Goal: Task Accomplishment & Management: Manage account settings

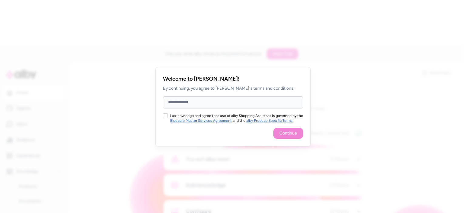
click at [190, 103] on input "Full Name" at bounding box center [233, 103] width 140 height 12
type input "*****"
type input "********"
type button "on"
click at [165, 115] on button "on" at bounding box center [165, 116] width 5 height 5
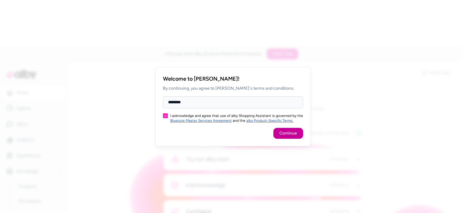
click at [297, 132] on button "Continue" at bounding box center [289, 133] width 30 height 11
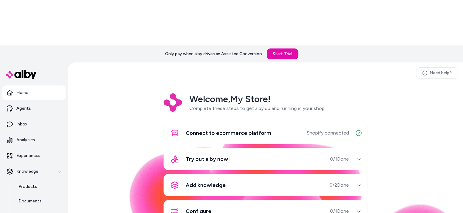
click at [351, 152] on button "Try out alby now! 0 / 1 Done" at bounding box center [266, 159] width 196 height 15
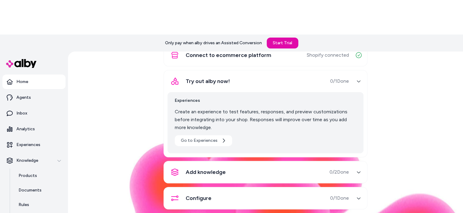
scroll to position [17, 0]
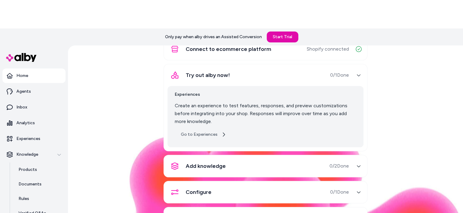
click at [221, 132] on icon at bounding box center [223, 134] width 5 height 5
click at [290, 159] on div "Add knowledge 0 / 2 Done" at bounding box center [259, 166] width 182 height 15
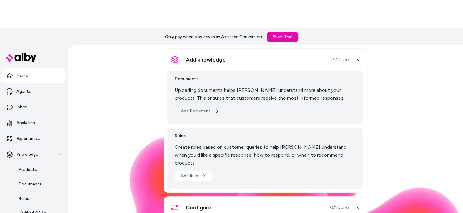
scroll to position [117, 0]
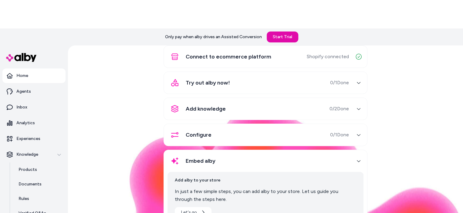
click at [230, 128] on div "Configure 0 / 1 Done" at bounding box center [259, 135] width 182 height 15
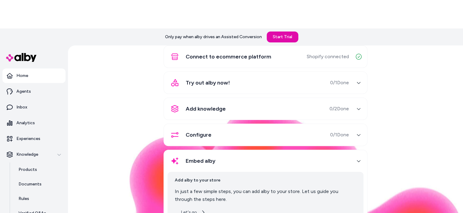
click at [193, 207] on button "Let's go" at bounding box center [193, 212] width 37 height 11
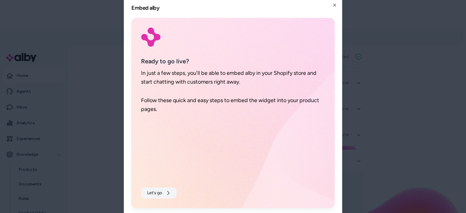
click at [163, 191] on button "Let's go" at bounding box center [159, 193] width 36 height 11
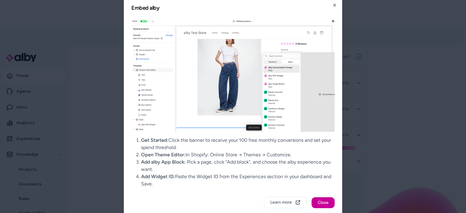
click at [313, 202] on button "Close" at bounding box center [323, 203] width 23 height 11
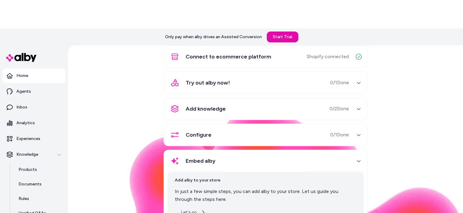
click at [194, 207] on button "Let's go" at bounding box center [193, 212] width 37 height 11
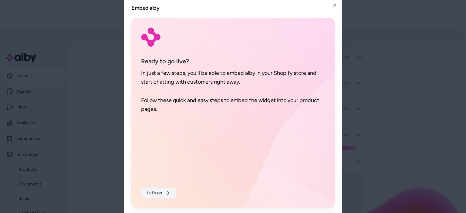
click at [163, 189] on button "Let's go" at bounding box center [159, 193] width 36 height 11
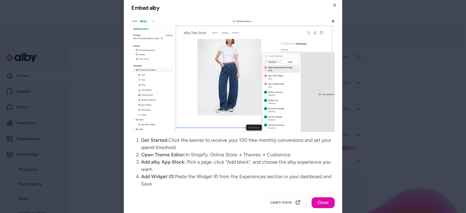
click at [237, 22] on img at bounding box center [232, 75] width 203 height 114
click at [290, 200] on button "Learn more" at bounding box center [285, 203] width 43 height 12
click at [334, 7] on icon "button" at bounding box center [335, 5] width 5 height 5
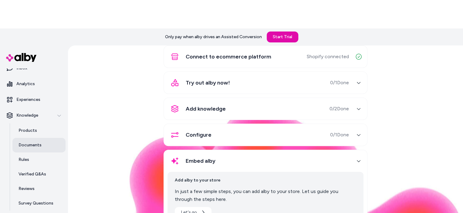
scroll to position [49, 0]
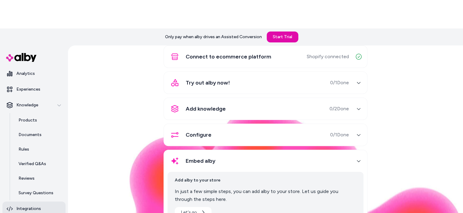
click at [38, 206] on p "Integrations" at bounding box center [28, 209] width 25 height 6
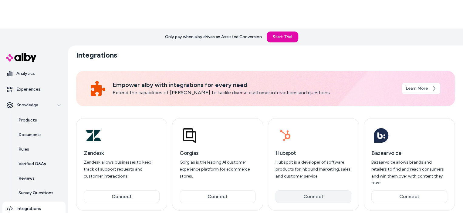
scroll to position [73, 0]
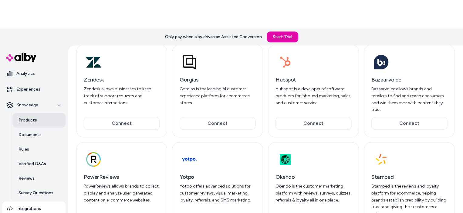
click at [35, 118] on p "Products" at bounding box center [28, 121] width 19 height 6
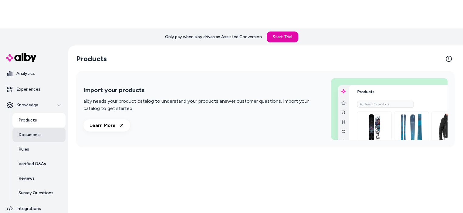
click at [43, 128] on link "Documents" at bounding box center [38, 135] width 53 height 15
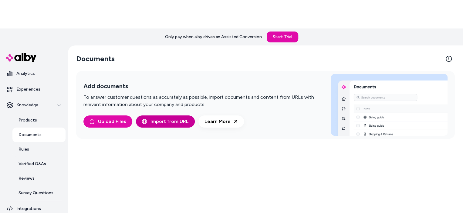
click at [157, 118] on span "Import from URL" at bounding box center [170, 121] width 38 height 7
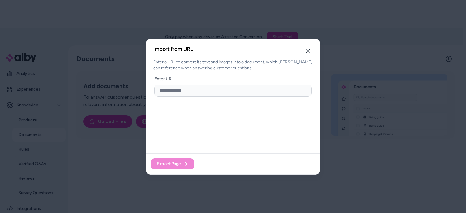
click at [194, 90] on input "url" at bounding box center [233, 91] width 157 height 12
type input "**********"
click at [193, 160] on div "Extract Page" at bounding box center [233, 164] width 174 height 21
click at [190, 162] on div "Extract Page" at bounding box center [233, 164] width 174 height 21
click at [300, 94] on input "**********" at bounding box center [233, 91] width 157 height 12
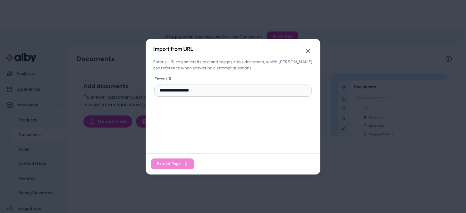
click at [265, 88] on input "**********" at bounding box center [233, 91] width 157 height 12
click at [186, 167] on div "Extract Page" at bounding box center [233, 164] width 174 height 21
click at [206, 87] on input "**********" at bounding box center [233, 91] width 157 height 12
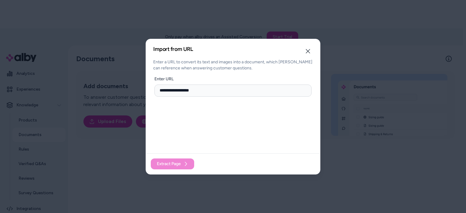
click at [206, 87] on input "**********" at bounding box center [233, 91] width 157 height 12
paste input "**********"
type input "**********"
click at [182, 163] on button "Extract Page" at bounding box center [172, 164] width 43 height 11
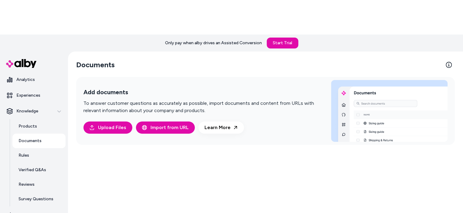
scroll to position [17, 0]
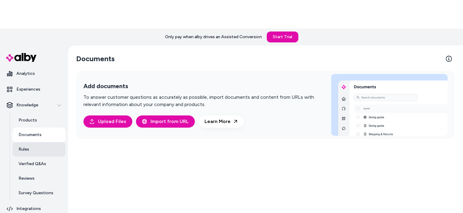
click at [32, 142] on link "Rules" at bounding box center [38, 149] width 53 height 15
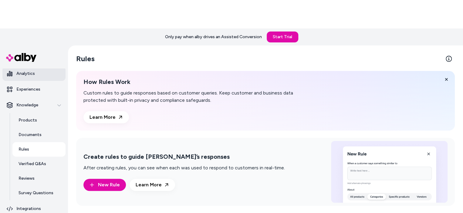
click at [34, 67] on link "Analytics" at bounding box center [33, 74] width 63 height 15
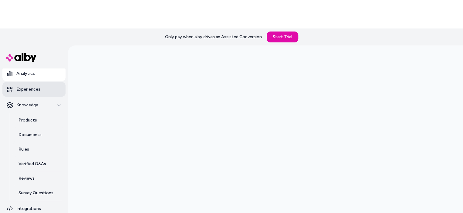
click at [21, 87] on p "Experiences" at bounding box center [28, 90] width 24 height 6
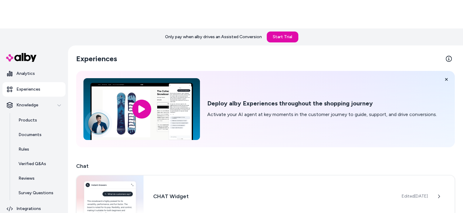
scroll to position [61, 0]
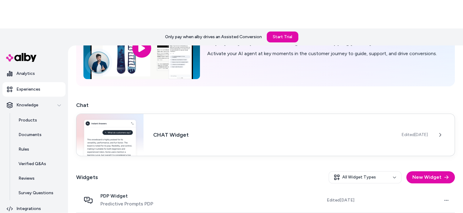
click at [188, 114] on div "CHAT Widget Edited [DATE]" at bounding box center [265, 135] width 379 height 43
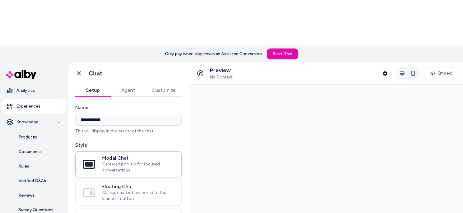
click at [125, 84] on button "Agent" at bounding box center [128, 90] width 35 height 12
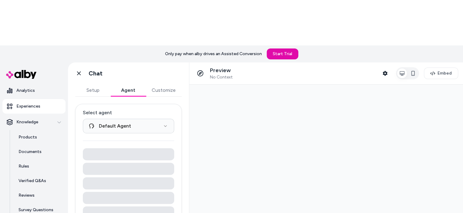
click at [154, 84] on button "Customize" at bounding box center [164, 90] width 36 height 12
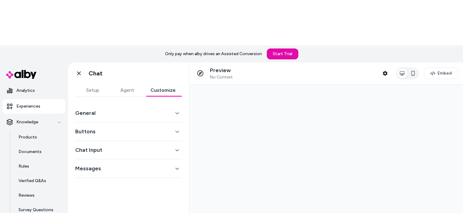
click at [145, 109] on button "General" at bounding box center [128, 113] width 107 height 9
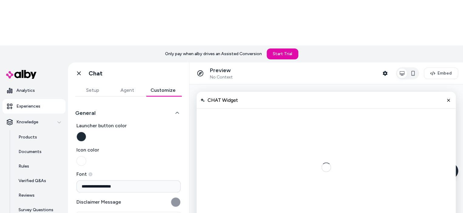
click at [146, 109] on button "General" at bounding box center [128, 113] width 107 height 9
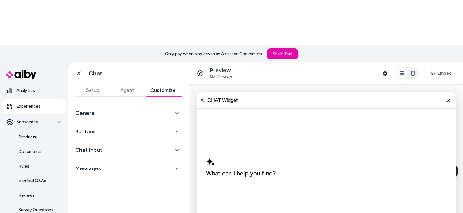
click at [118, 84] on button "Agent" at bounding box center [127, 90] width 35 height 12
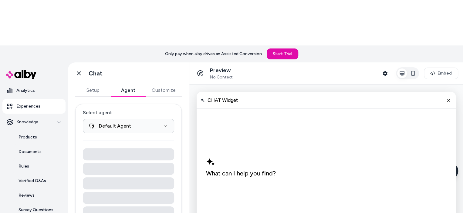
click at [88, 84] on button "Setup" at bounding box center [92, 90] width 35 height 12
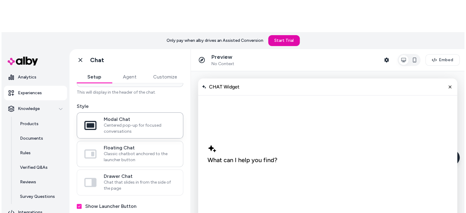
scroll to position [17, 0]
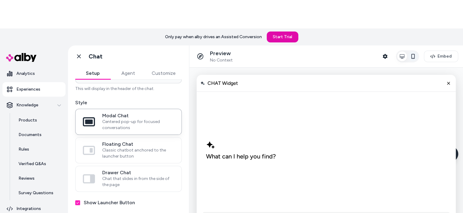
click at [414, 54] on icon "button" at bounding box center [413, 56] width 5 height 5
click at [413, 54] on icon "button" at bounding box center [413, 56] width 5 height 5
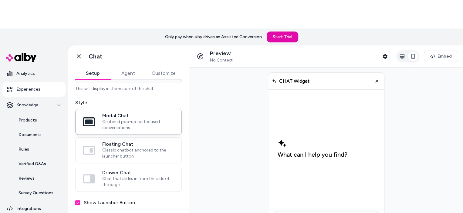
click at [413, 54] on icon "button" at bounding box center [413, 56] width 5 height 5
click at [402, 54] on icon "button" at bounding box center [402, 56] width 5 height 5
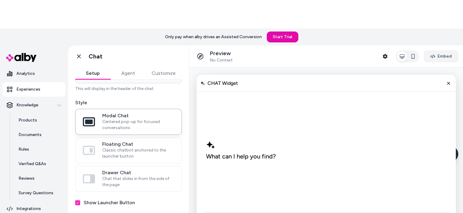
click at [437, 51] on button "Embed" at bounding box center [441, 57] width 34 height 12
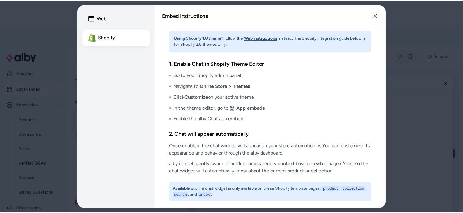
scroll to position [4, 0]
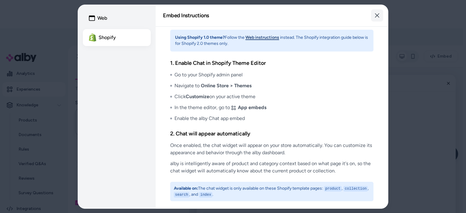
click at [378, 15] on icon "button" at bounding box center [377, 15] width 4 height 4
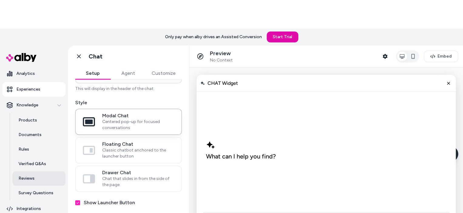
click at [43, 172] on link "Reviews" at bounding box center [38, 179] width 53 height 15
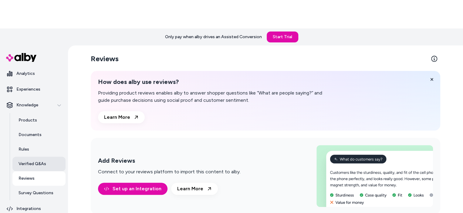
click at [44, 161] on p "Verified Q&As" at bounding box center [33, 164] width 28 height 6
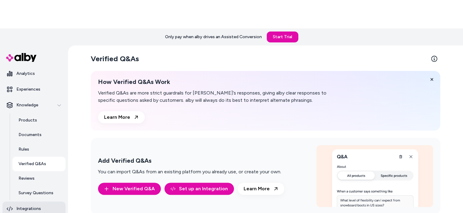
click at [30, 202] on link "Integrations" at bounding box center [33, 209] width 63 height 15
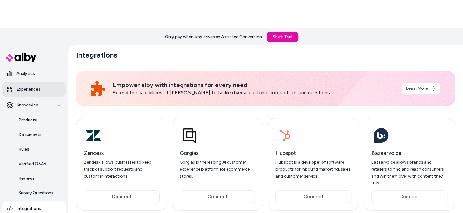
click at [34, 87] on p "Experiences" at bounding box center [28, 90] width 24 height 6
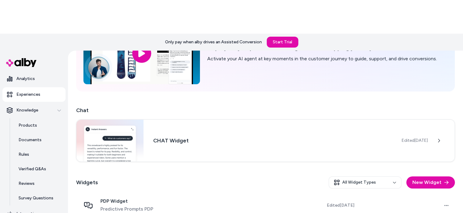
scroll to position [17, 0]
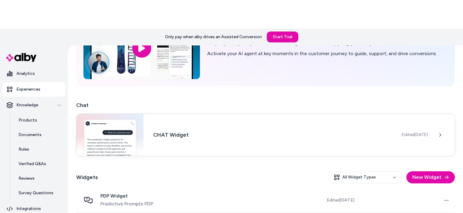
click at [419, 132] on span "Edited [DATE]" at bounding box center [415, 135] width 26 height 6
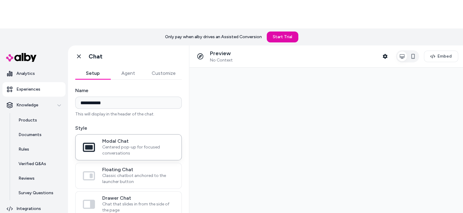
click at [114, 97] on input "**********" at bounding box center [128, 103] width 107 height 12
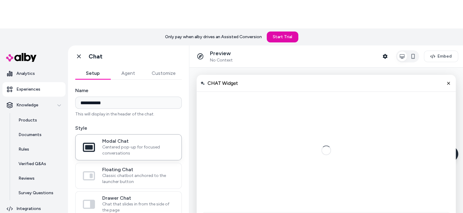
click at [122, 67] on button "Agent" at bounding box center [128, 73] width 35 height 12
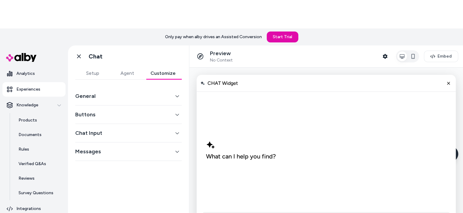
click at [171, 67] on button "Customize" at bounding box center [163, 73] width 37 height 12
click at [36, 113] on link "Products" at bounding box center [38, 120] width 53 height 15
click at [33, 71] on p "Analytics" at bounding box center [25, 74] width 19 height 6
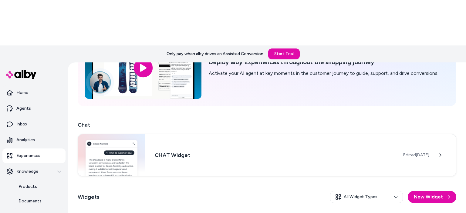
scroll to position [61, 0]
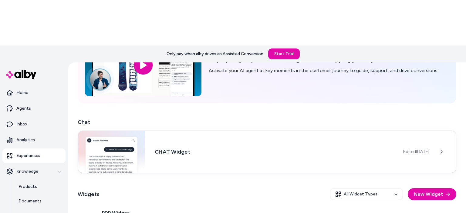
click at [412, 146] on div "Edited [DATE]" at bounding box center [430, 152] width 53 height 12
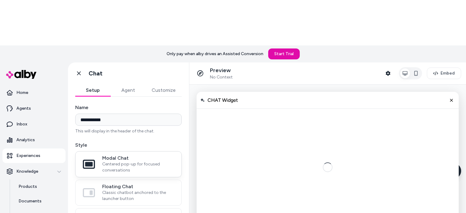
click at [148, 152] on label "Modal Chat Centered pop-up for focused conversations" at bounding box center [129, 165] width 106 height 26
click at [0, 0] on button "Modal Chat Centered pop-up for focused conversations" at bounding box center [0, 0] width 0 height 0
click at [149, 155] on span "Modal Chat" at bounding box center [138, 158] width 72 height 6
click at [0, 0] on button "Modal Chat Centered pop-up for focused conversations" at bounding box center [0, 0] width 0 height 0
click at [149, 180] on label "Floating Chat Classic chatbot anchored to the launcher button" at bounding box center [129, 193] width 106 height 26
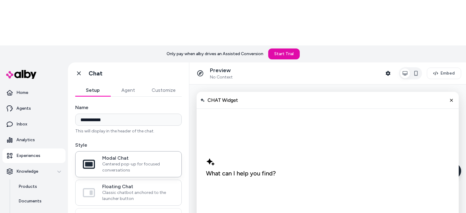
click at [0, 0] on button "Floating Chat Classic chatbot anchored to the launcher button" at bounding box center [0, 0] width 0 height 0
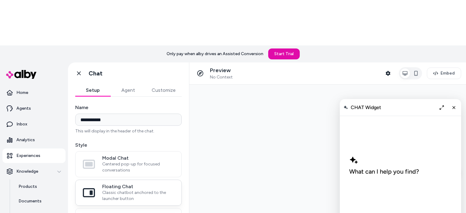
scroll to position [30, 0]
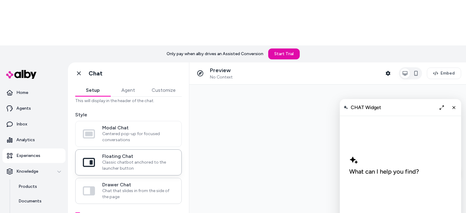
click at [135, 182] on span "Drawer Chat" at bounding box center [138, 185] width 72 height 6
click at [0, 0] on button "Drawer Chat Chat that slides in from the side of the page" at bounding box center [0, 0] width 0 height 0
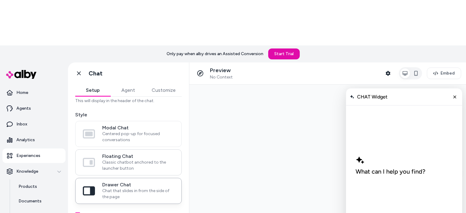
click at [127, 160] on span "Classic chatbot anchored to the launcher button" at bounding box center [138, 166] width 72 height 12
click at [0, 0] on button "Floating Chat Classic chatbot anchored to the launcher button" at bounding box center [0, 0] width 0 height 0
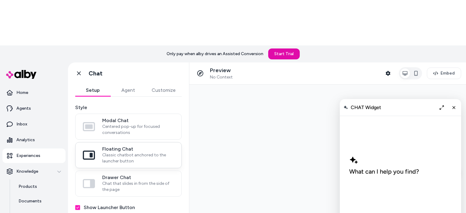
scroll to position [0, 0]
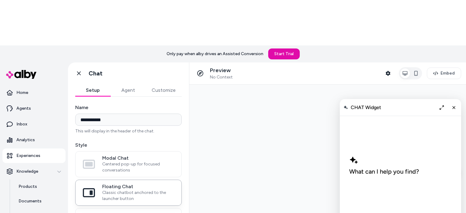
click at [134, 84] on button "Agent" at bounding box center [128, 90] width 35 height 12
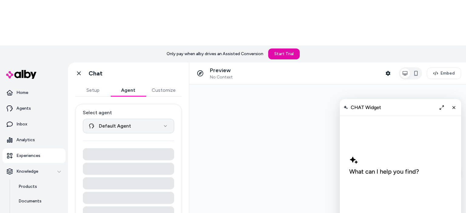
click at [167, 81] on html "**********" at bounding box center [233, 106] width 466 height 213
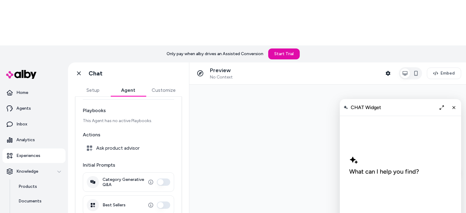
scroll to position [46, 0]
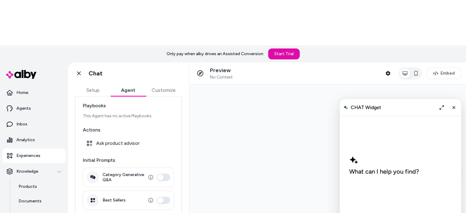
click at [158, 84] on button "Customize" at bounding box center [164, 90] width 36 height 12
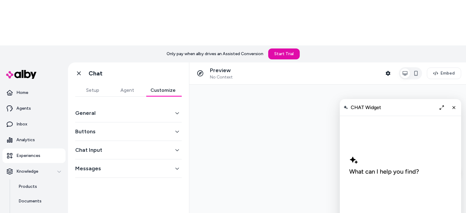
click at [175, 109] on button "General" at bounding box center [128, 113] width 107 height 9
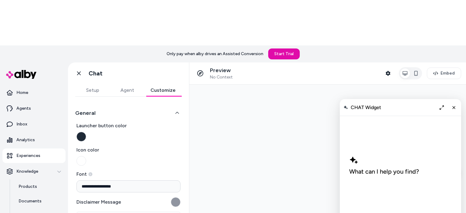
click at [175, 111] on icon "button" at bounding box center [177, 113] width 4 height 4
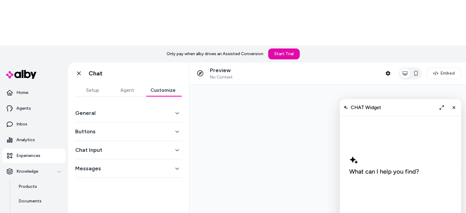
click at [174, 146] on button "Chat Input" at bounding box center [128, 150] width 107 height 9
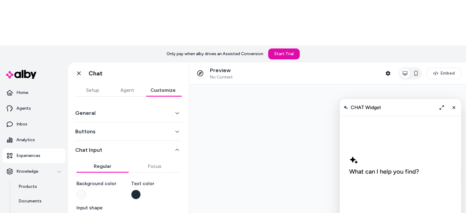
click at [175, 148] on icon "button" at bounding box center [177, 150] width 4 height 4
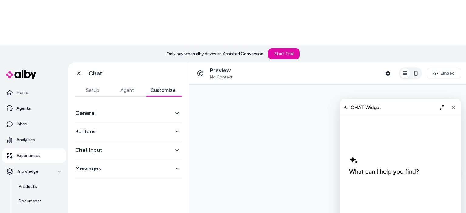
click at [176, 123] on div "Buttons" at bounding box center [128, 132] width 107 height 19
click at [180, 128] on button "Buttons" at bounding box center [128, 132] width 107 height 9
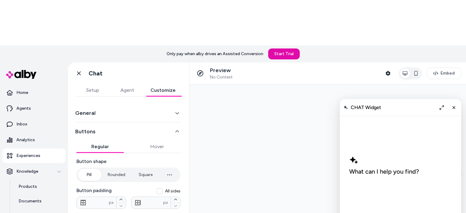
click at [180, 97] on div "General Buttons Regular Hover Button shape Pill Rounded Square **** px Button p…" at bounding box center [128, 168] width 121 height 143
click at [172, 128] on button "Buttons" at bounding box center [128, 132] width 107 height 9
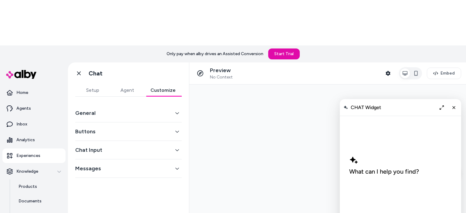
click at [175, 160] on div "Messages" at bounding box center [128, 169] width 107 height 19
click at [173, 160] on div "Messages" at bounding box center [128, 169] width 107 height 19
click at [80, 72] on icon at bounding box center [79, 74] width 4 height 4
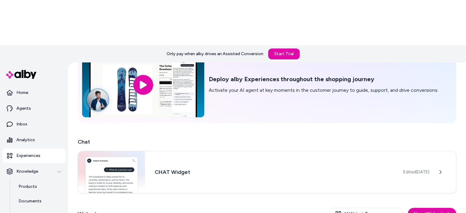
scroll to position [61, 0]
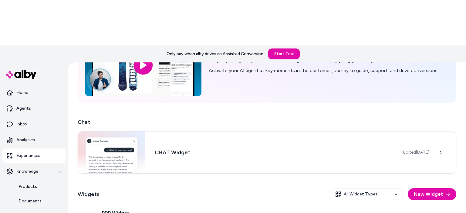
click at [270, 118] on h2 "Chat" at bounding box center [267, 122] width 379 height 9
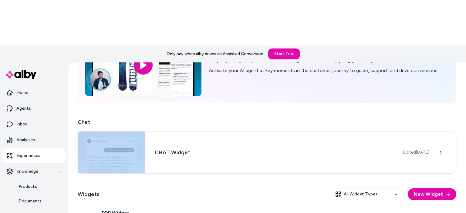
click at [270, 118] on h2 "Chat" at bounding box center [267, 122] width 379 height 9
click at [441, 118] on div "Chat CHAT Widget Edited Aug 20, 2025" at bounding box center [267, 146] width 379 height 56
